Goal: Transaction & Acquisition: Purchase product/service

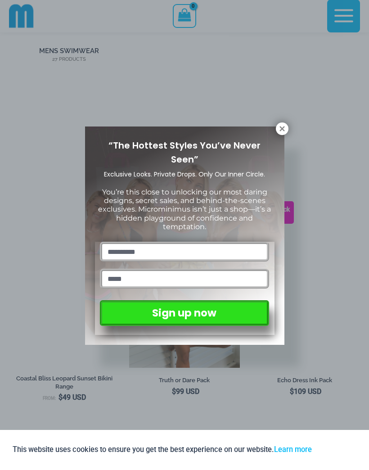
scroll to position [807, 0]
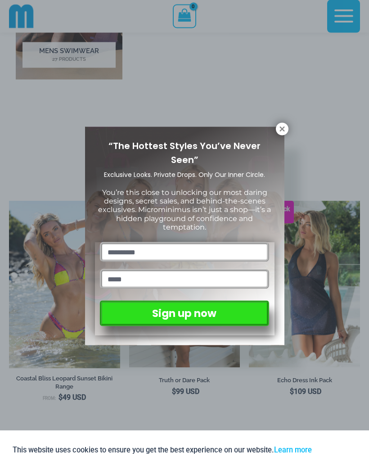
click at [234, 379] on div "“The Hottest Styles You’ve Never Seen” Exclusive Looks. Private Drops. Only Our…" at bounding box center [184, 235] width 369 height 470
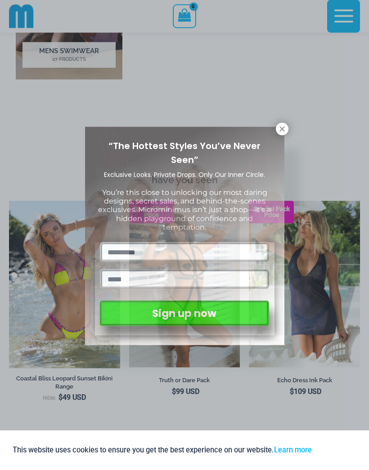
scroll to position [807, 0]
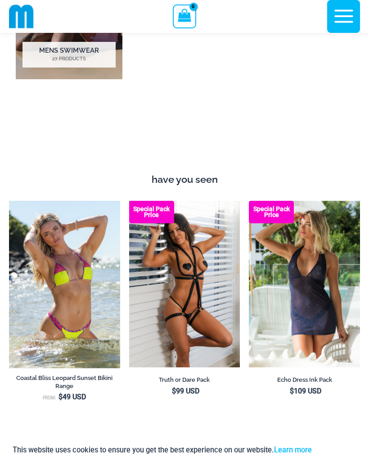
click at [129, 201] on img at bounding box center [129, 201] width 0 height 0
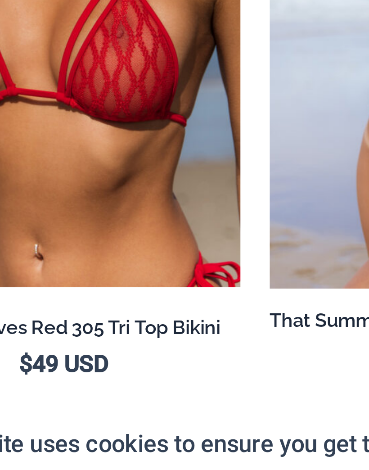
scroll to position [2228, 0]
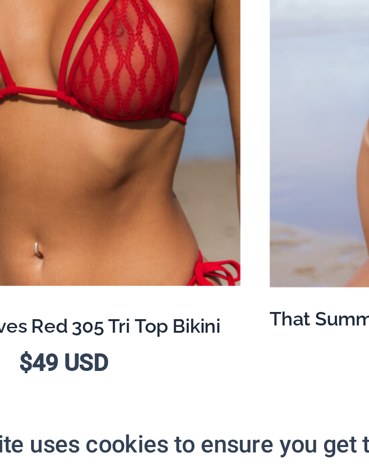
click at [9, 235] on img at bounding box center [9, 235] width 0 height 0
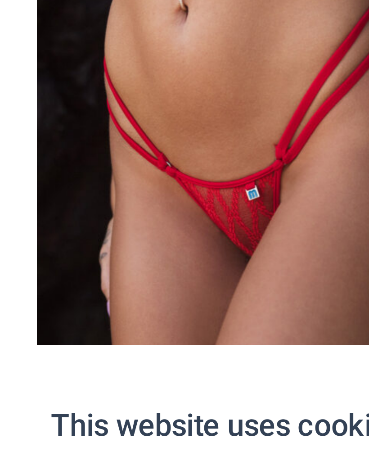
scroll to position [970, 0]
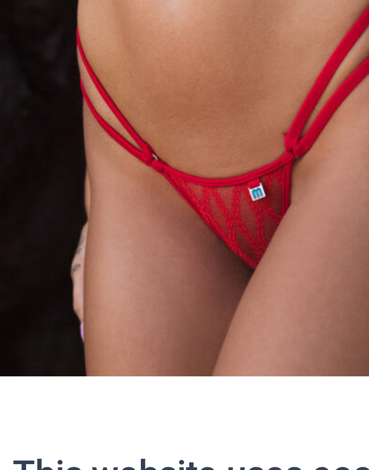
click at [9, 317] on img at bounding box center [9, 317] width 0 height 0
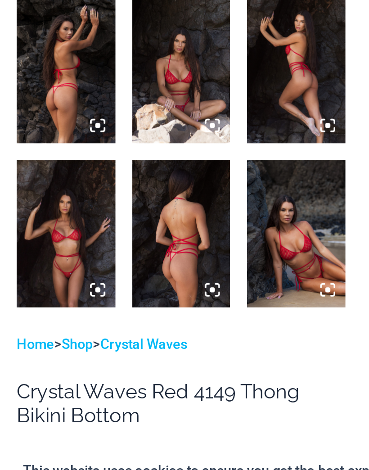
scroll to position [134, 0]
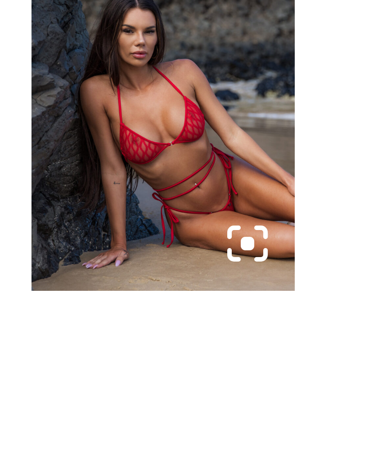
click at [171, 349] on icon at bounding box center [175, 353] width 8 height 8
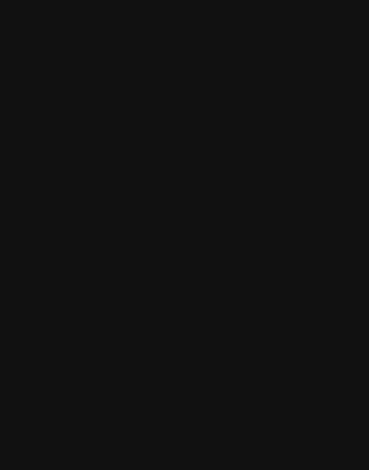
click at [50, 49] on div at bounding box center [184, 235] width 369 height 470
click at [42, 37] on div at bounding box center [184, 235] width 369 height 470
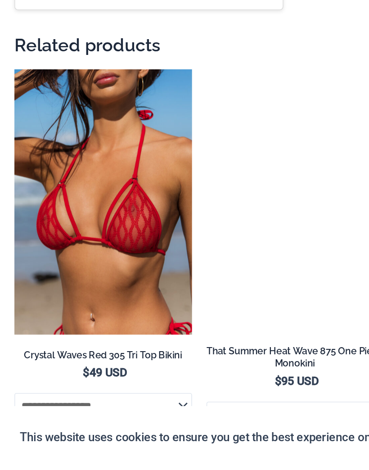
scroll to position [2420, 0]
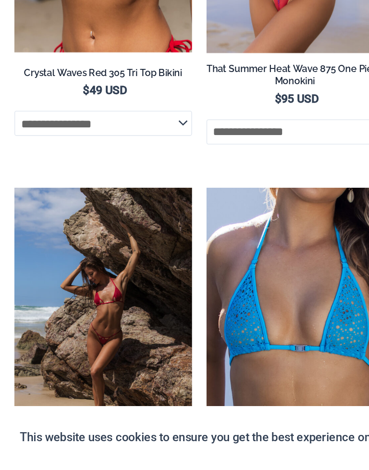
click at [129, 43] on img at bounding box center [129, 43] width 0 height 0
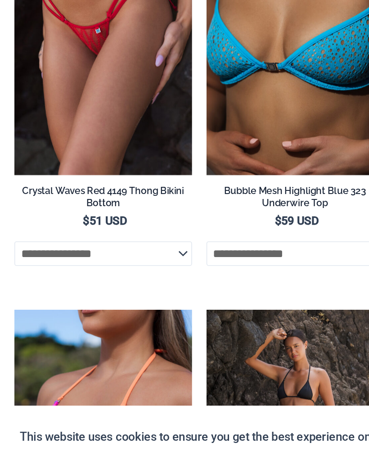
scroll to position [2845, 0]
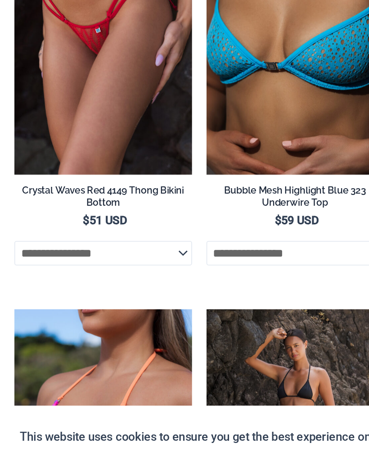
click at [129, 119] on img at bounding box center [129, 119] width 0 height 0
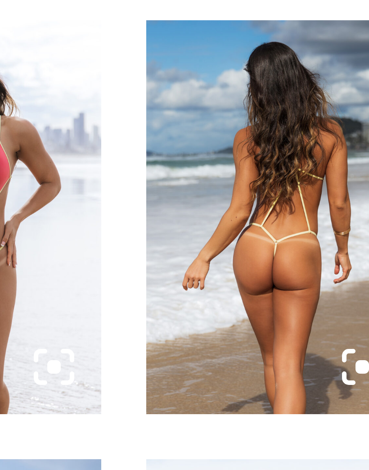
click at [132, 329] on img at bounding box center [158, 368] width 53 height 79
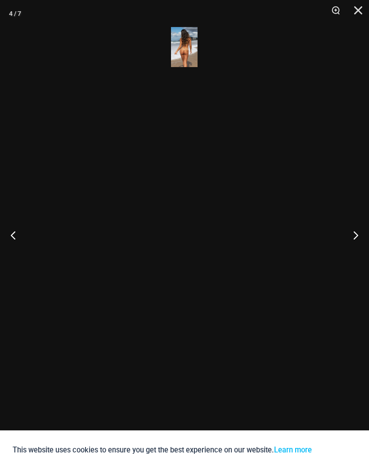
click at [361, 240] on button "Next" at bounding box center [352, 234] width 34 height 45
click at [356, 238] on button "Next" at bounding box center [352, 234] width 34 height 45
click at [363, 238] on button "Next" at bounding box center [352, 234] width 34 height 45
click at [364, 236] on button "Next" at bounding box center [352, 234] width 34 height 45
click at [358, 236] on button "Next" at bounding box center [352, 234] width 34 height 45
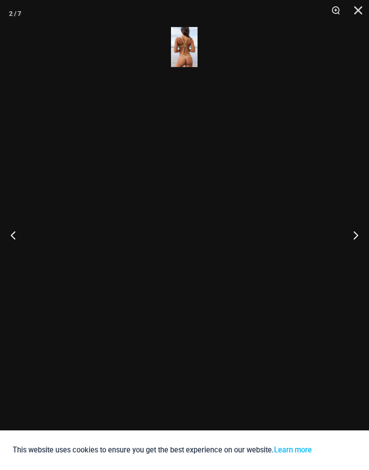
click at [367, 229] on button "Next" at bounding box center [352, 234] width 34 height 45
click at [183, 52] on img at bounding box center [184, 47] width 27 height 40
click at [187, 50] on img at bounding box center [184, 47] width 27 height 40
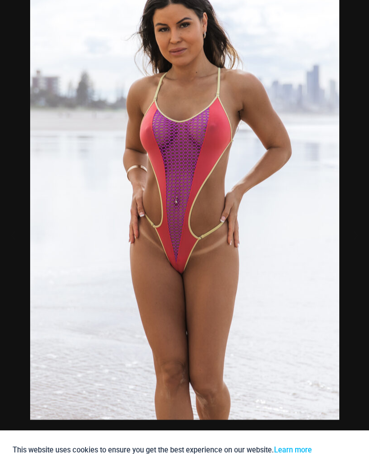
click at [351, 402] on div at bounding box center [184, 235] width 369 height 470
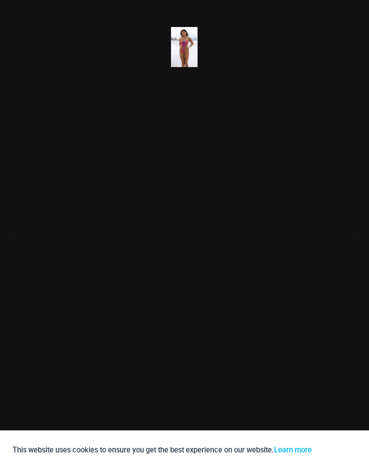
click at [360, 226] on div at bounding box center [184, 235] width 369 height 470
click at [298, 295] on div "3 / 7" at bounding box center [184, 235] width 369 height 470
click at [356, 251] on button "Next" at bounding box center [352, 234] width 34 height 45
click at [356, 237] on button "Next" at bounding box center [352, 234] width 34 height 45
click at [358, 237] on button "Next" at bounding box center [352, 234] width 34 height 45
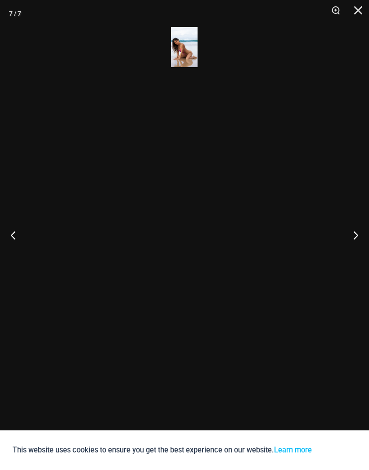
click at [361, 236] on button "Next" at bounding box center [352, 234] width 34 height 45
click at [364, 234] on button "Next" at bounding box center [352, 234] width 34 height 45
click at [362, 235] on button "Next" at bounding box center [352, 234] width 34 height 45
click at [363, 234] on button "Next" at bounding box center [352, 234] width 34 height 45
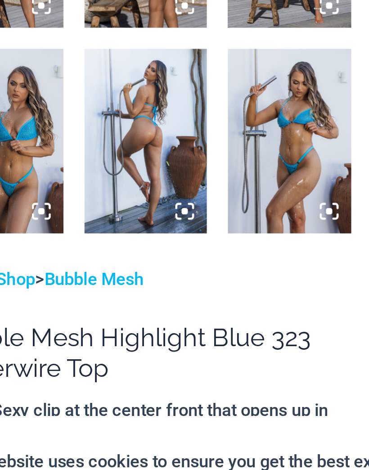
scroll to position [144, 0]
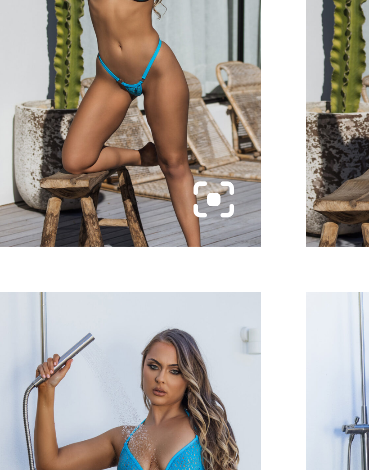
click at [51, 253] on icon at bounding box center [52, 254] width 3 height 3
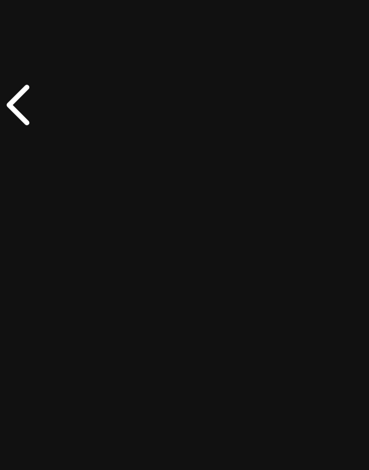
click at [5, 212] on button "Previous" at bounding box center [17, 234] width 34 height 45
click at [6, 212] on button "Previous" at bounding box center [17, 234] width 34 height 45
